Goal: Information Seeking & Learning: Find specific fact

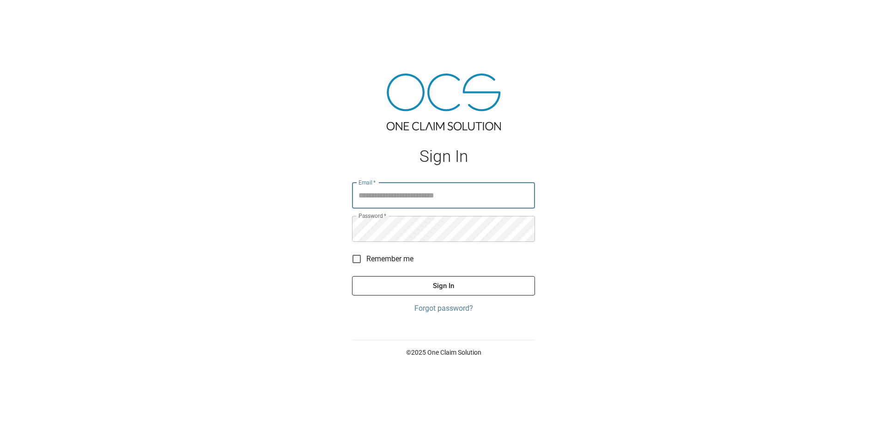
type input "**********"
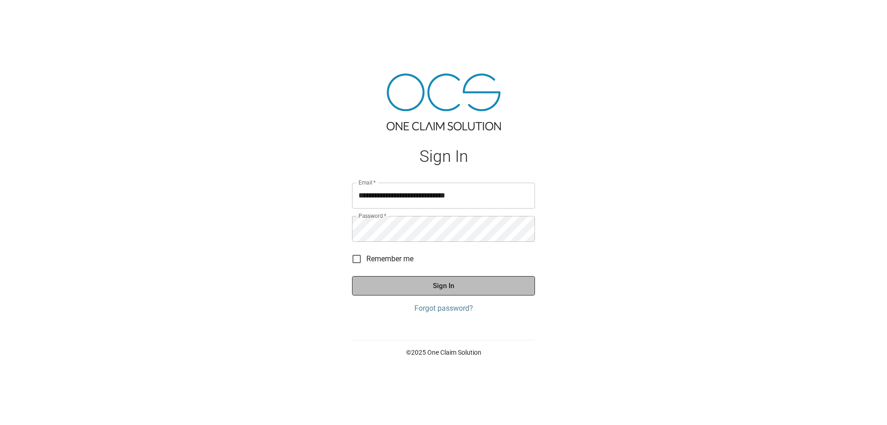
click at [446, 282] on button "Sign In" at bounding box center [443, 285] width 183 height 19
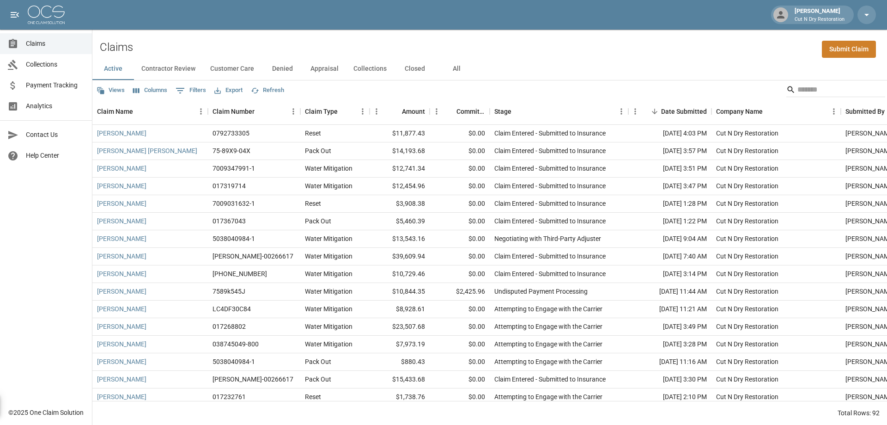
click at [473, 65] on button "All" at bounding box center [457, 69] width 42 height 22
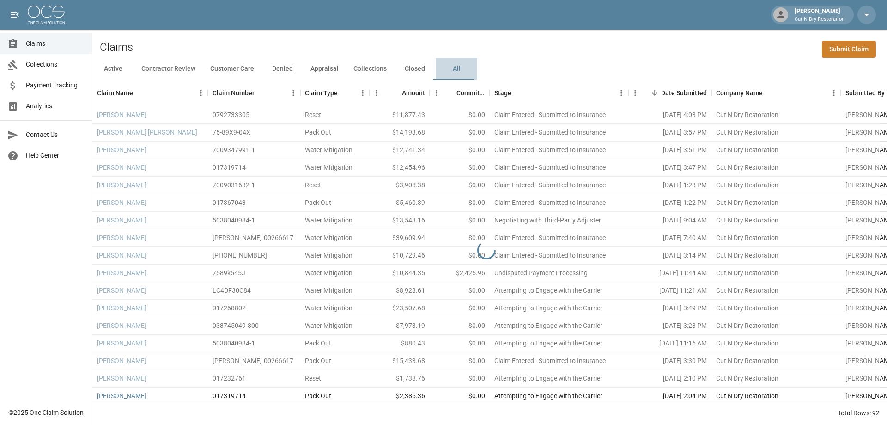
click at [462, 68] on button "All" at bounding box center [457, 69] width 42 height 22
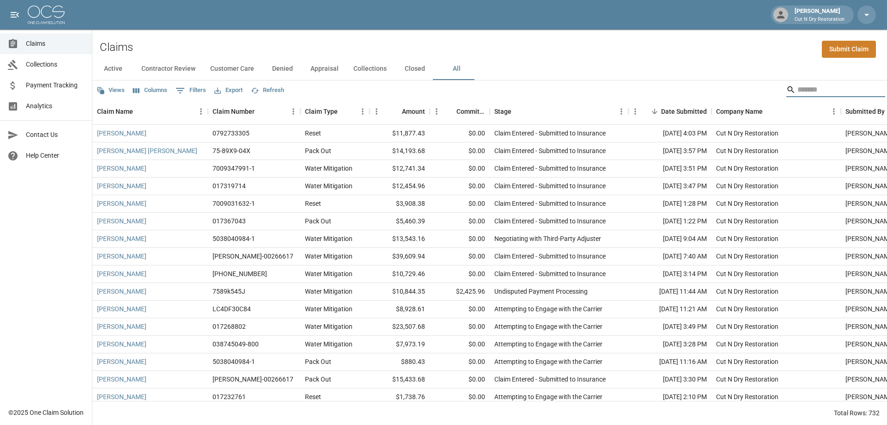
click at [822, 89] on input "Search" at bounding box center [835, 89] width 74 height 15
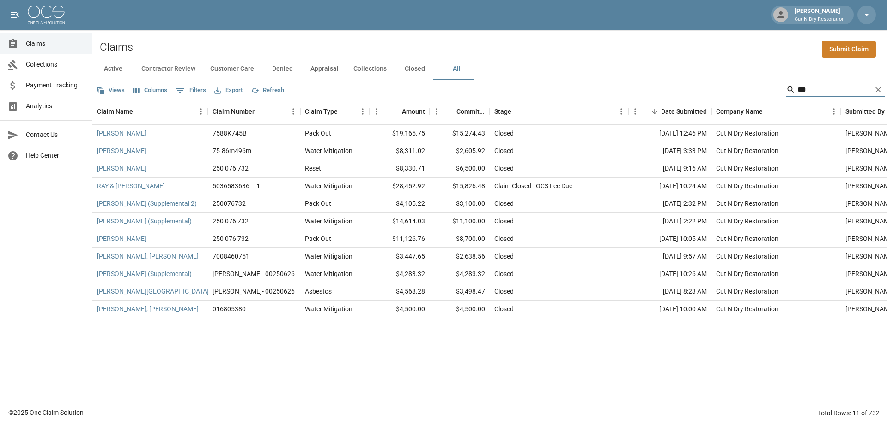
type input "***"
click at [551, 185] on div "Claim Closed - OCS Fee Due" at bounding box center [534, 185] width 78 height 9
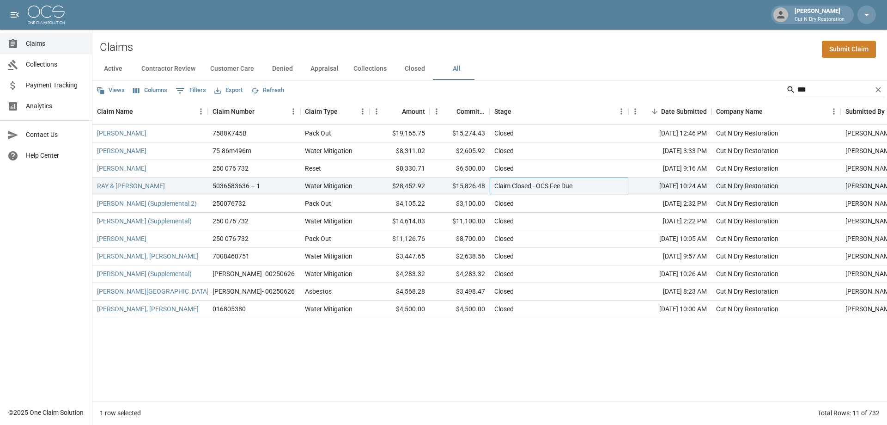
click at [523, 188] on div "Claim Closed - OCS Fee Due" at bounding box center [534, 185] width 78 height 9
click at [148, 186] on link "RAY & [PERSON_NAME]" at bounding box center [131, 185] width 68 height 9
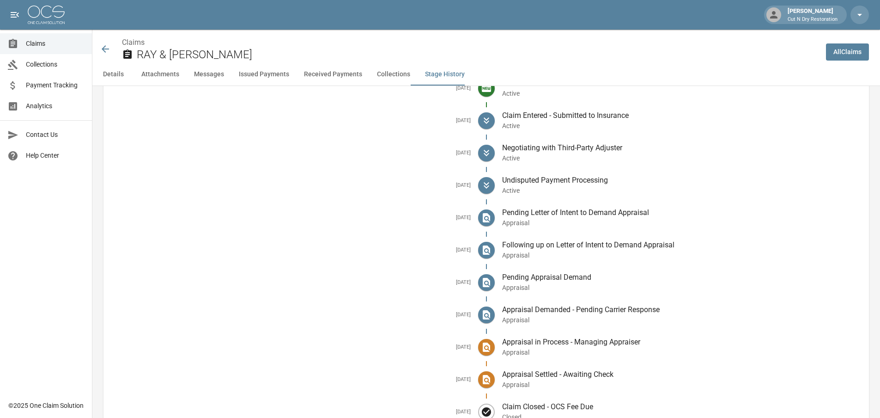
scroll to position [1799, 0]
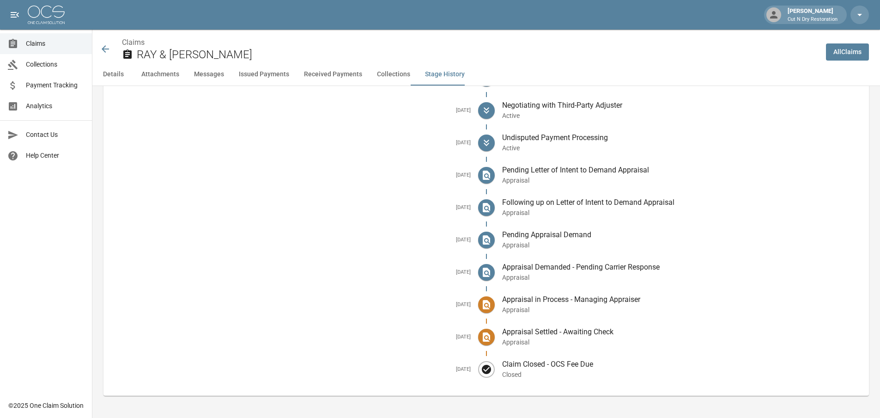
click at [106, 49] on icon at bounding box center [105, 48] width 7 height 7
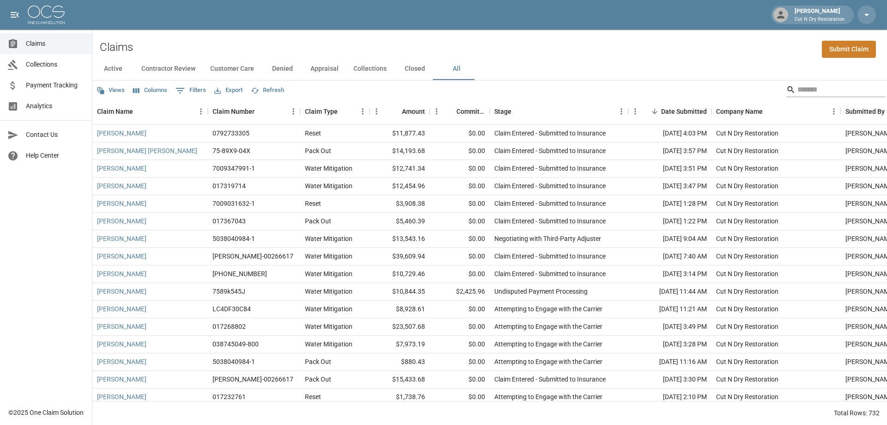
click at [824, 86] on input "Search" at bounding box center [835, 89] width 74 height 15
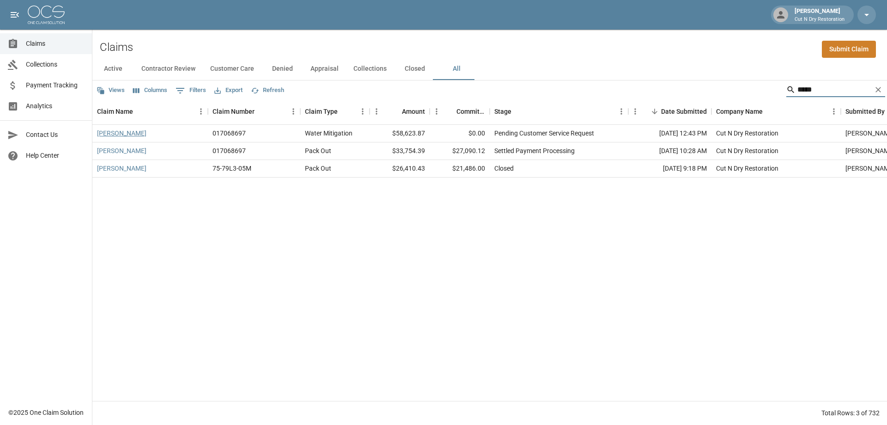
type input "*****"
click at [120, 135] on link "[PERSON_NAME]" at bounding box center [121, 132] width 49 height 9
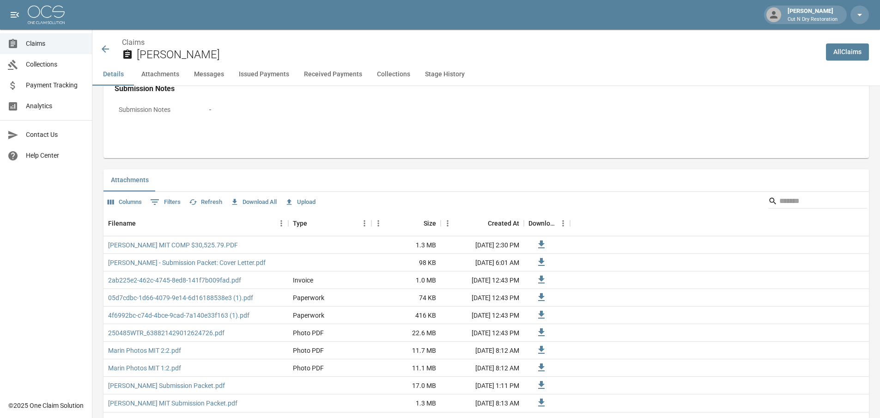
scroll to position [601, 0]
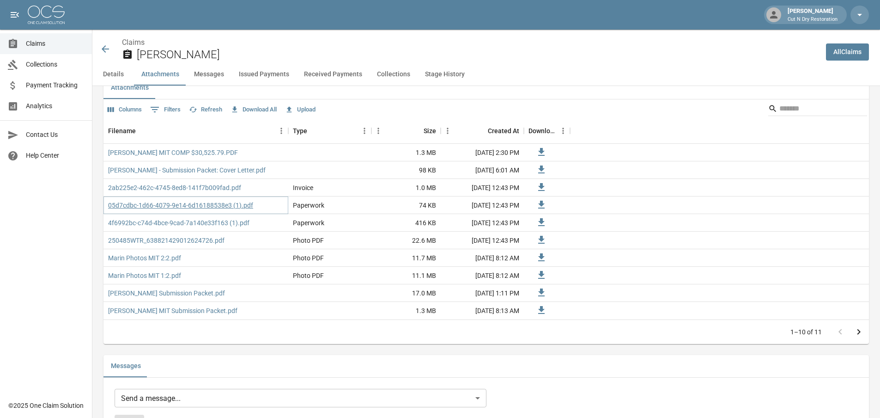
click at [220, 206] on link "05d7cdbc-1d66-4079-9e14-6d16188538e3 (1).pdf" at bounding box center [180, 205] width 145 height 9
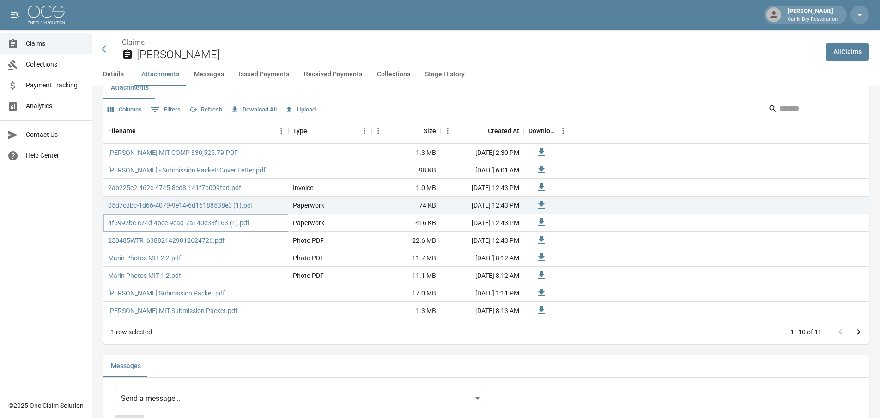
click at [194, 222] on link "4f6992bc-c74d-4bce-9cad-7a140e33f163 (1).pdf" at bounding box center [178, 222] width 141 height 9
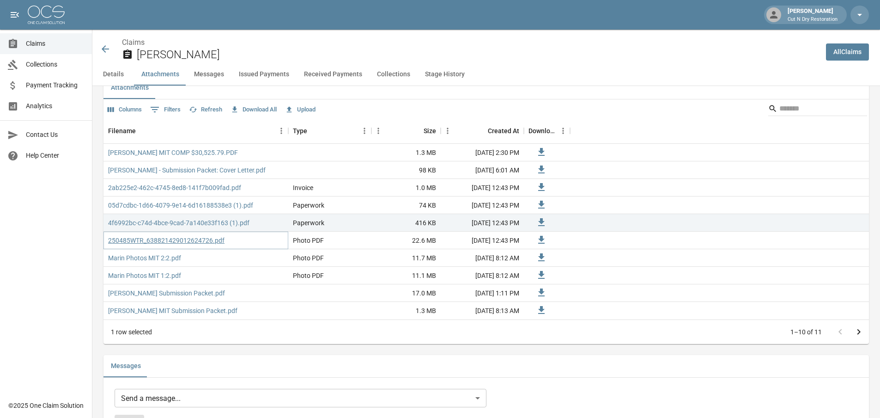
click at [172, 243] on link "250485WTR_638821429012624726.pdf" at bounding box center [166, 240] width 116 height 9
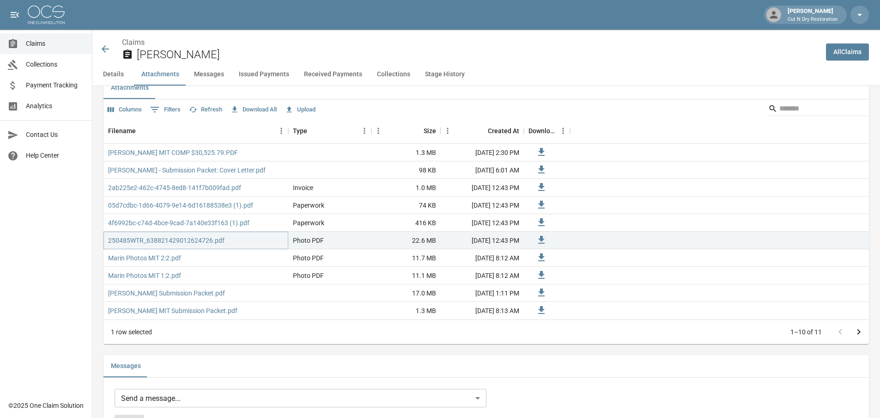
scroll to position [693, 0]
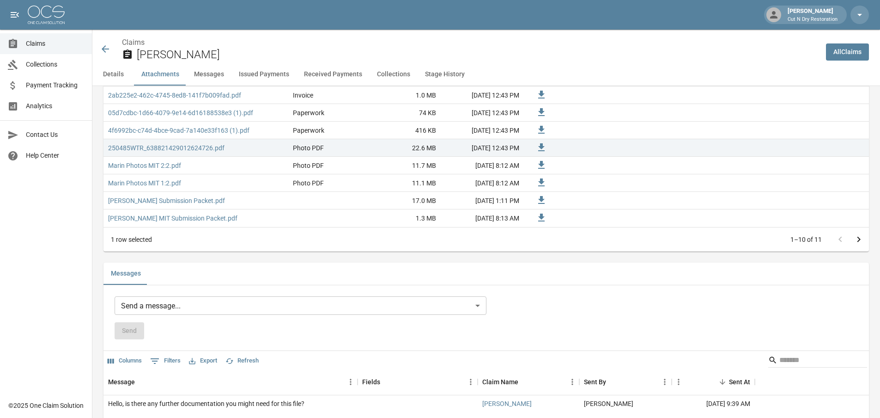
click at [106, 46] on icon at bounding box center [105, 48] width 11 height 11
